Goal: Find specific page/section: Find specific page/section

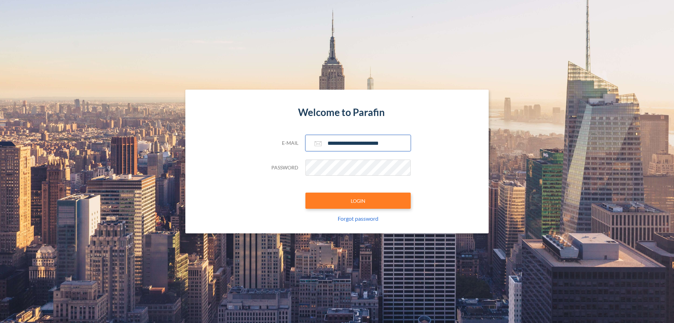
type input "**********"
click at [358, 201] on button "LOGIN" at bounding box center [358, 200] width 105 height 16
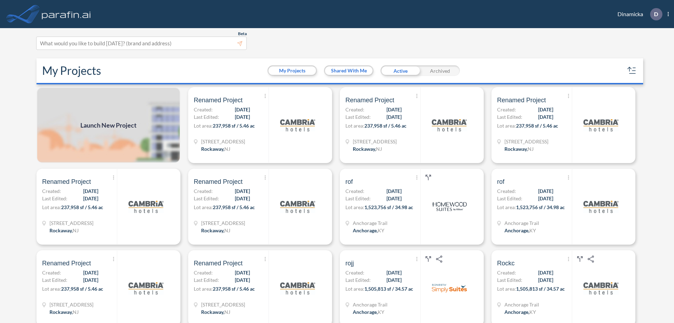
scroll to position [2, 0]
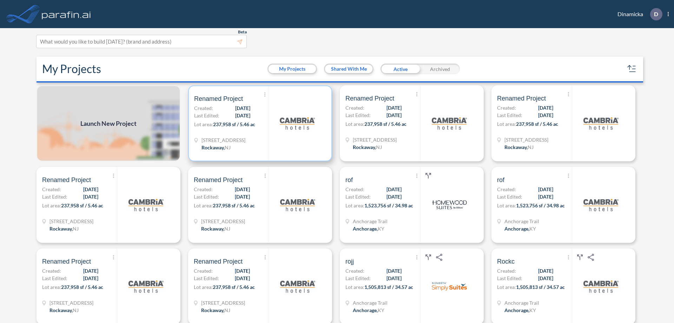
click at [259, 123] on p "Lot area: 237,958 sf / 5.46 ac" at bounding box center [231, 125] width 74 height 10
